Goal: Find specific page/section: Find specific page/section

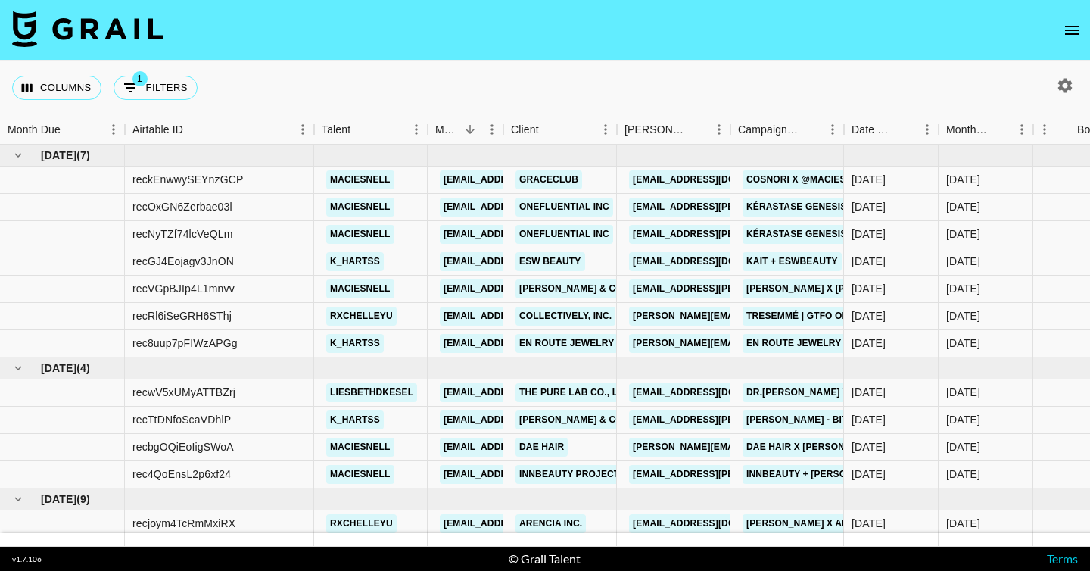
click at [1067, 90] on icon "button" at bounding box center [1065, 85] width 18 height 18
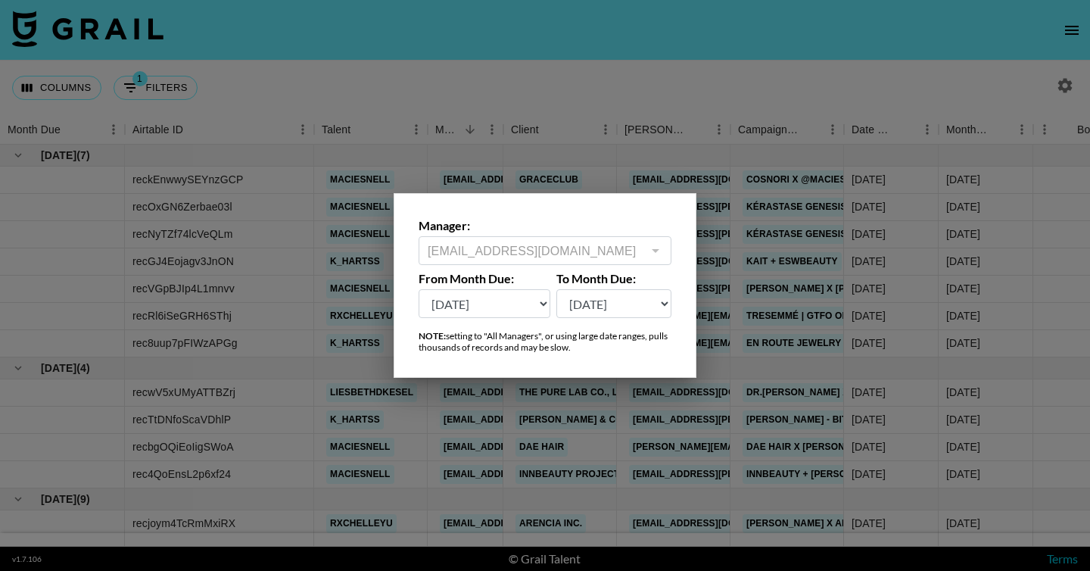
click at [516, 313] on select "Oct '26 Sep '26 Aug '26 Jul '26 Jun '26 May '26 Apr '26 Mar '26 Feb '26 Jan '26…" at bounding box center [485, 303] width 132 height 29
select select "Oct '24"
click at [419, 289] on select "Oct '26 Sep '26 Aug '26 Jul '26 Jun '26 May '26 Apr '26 Mar '26 Feb '26 Jan '26…" at bounding box center [485, 303] width 132 height 29
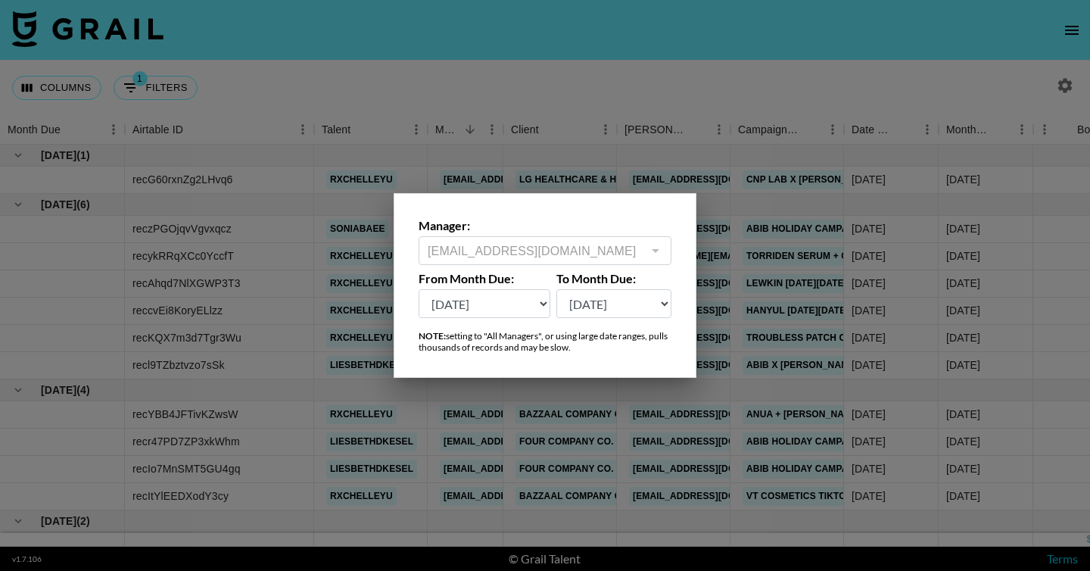
click at [812, 254] on div at bounding box center [545, 285] width 1090 height 571
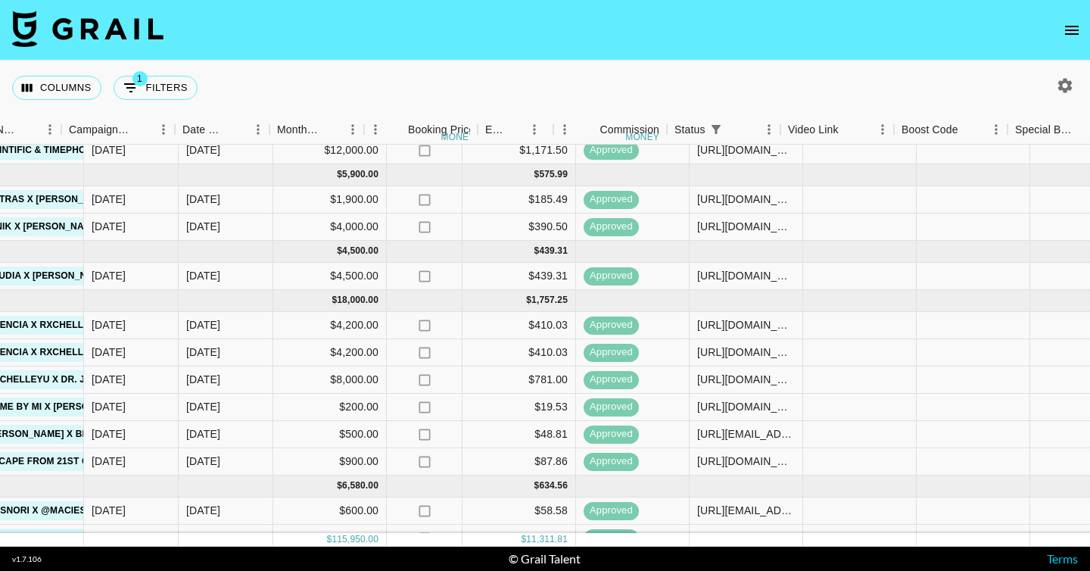
scroll to position [548, 0]
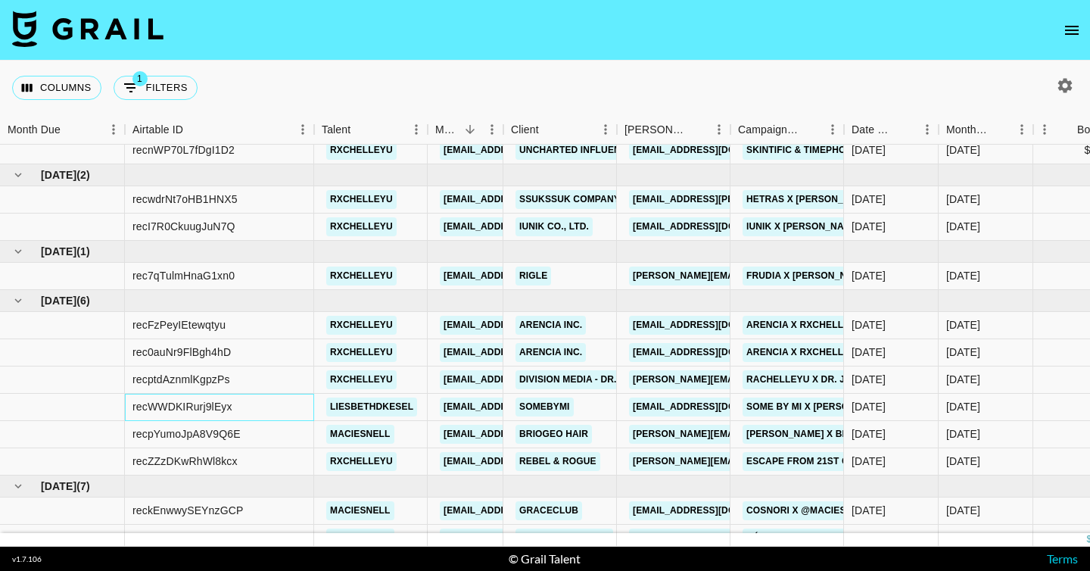
click at [207, 410] on div "recWWDKIRurj9lEyx" at bounding box center [182, 406] width 100 height 15
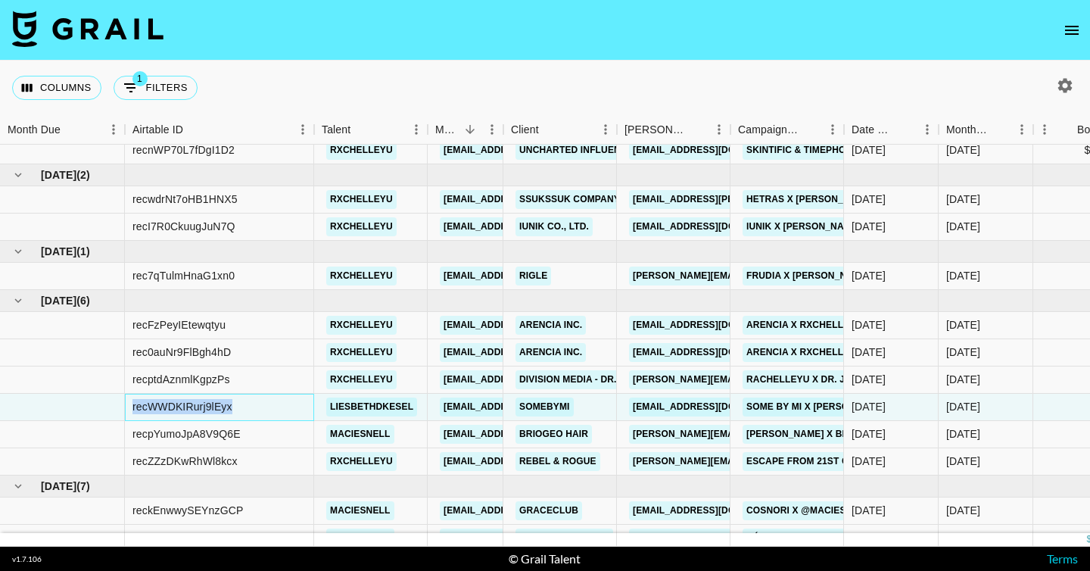
click at [207, 410] on div "recWWDKIRurj9lEyx" at bounding box center [182, 406] width 100 height 15
copy div "recWWDKIRurj9lEyx"
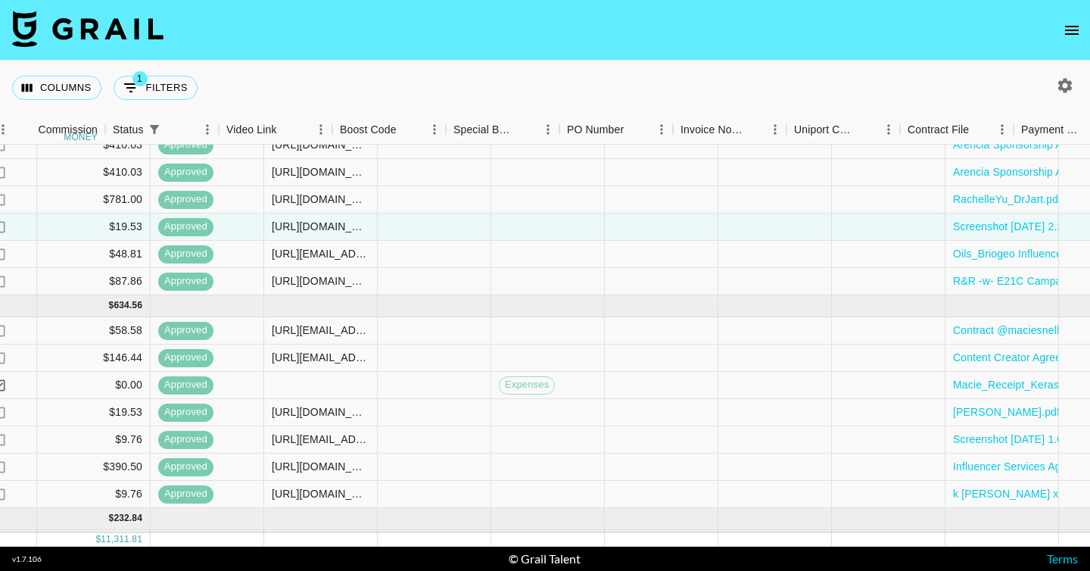
scroll to position [728, 1556]
